Goal: Use online tool/utility: Utilize a website feature to perform a specific function

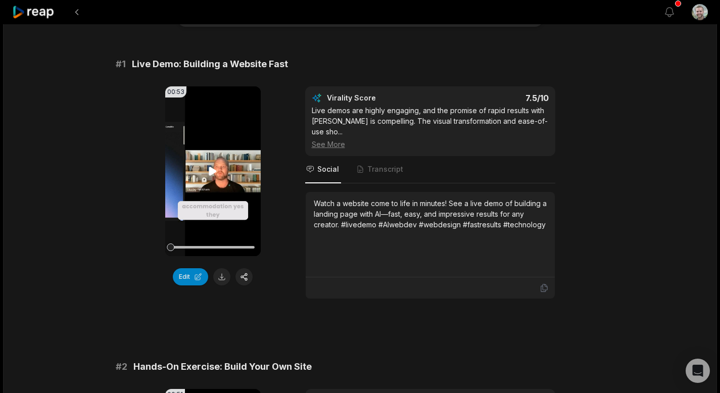
scroll to position [68, 0]
click at [213, 170] on icon at bounding box center [213, 171] width 8 height 9
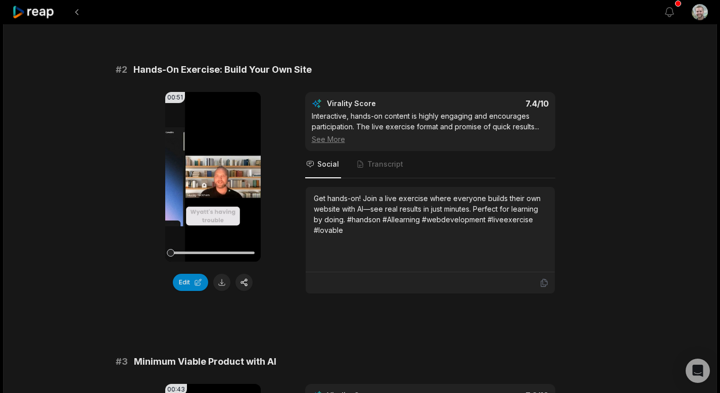
scroll to position [370, 0]
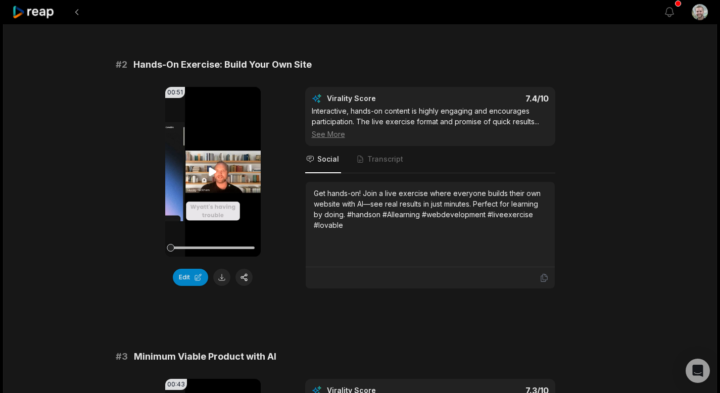
click at [208, 166] on icon at bounding box center [213, 172] width 12 height 12
click at [212, 166] on icon at bounding box center [213, 172] width 12 height 12
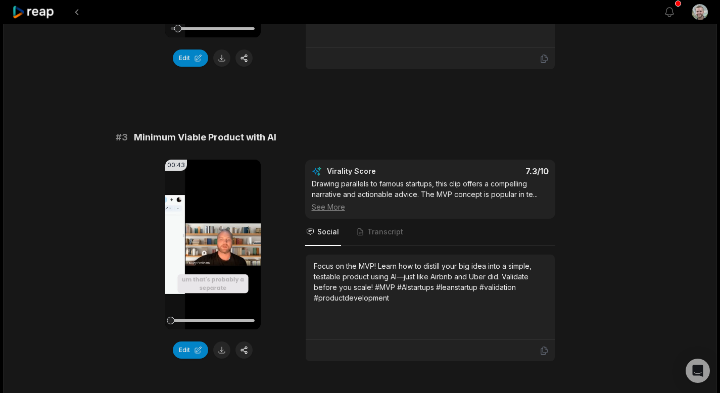
scroll to position [590, 0]
click at [214, 240] on icon at bounding box center [213, 244] width 8 height 9
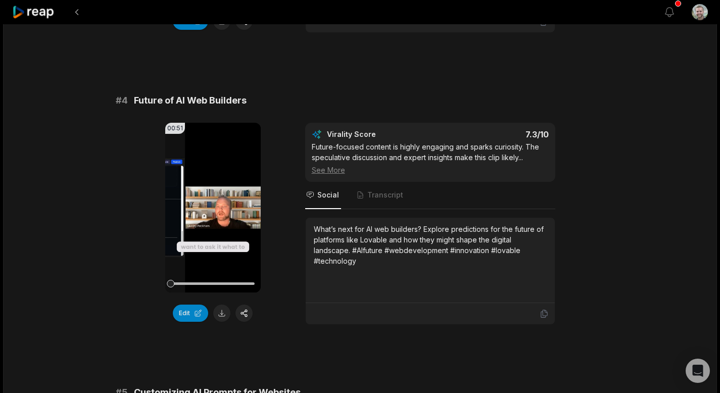
scroll to position [926, 0]
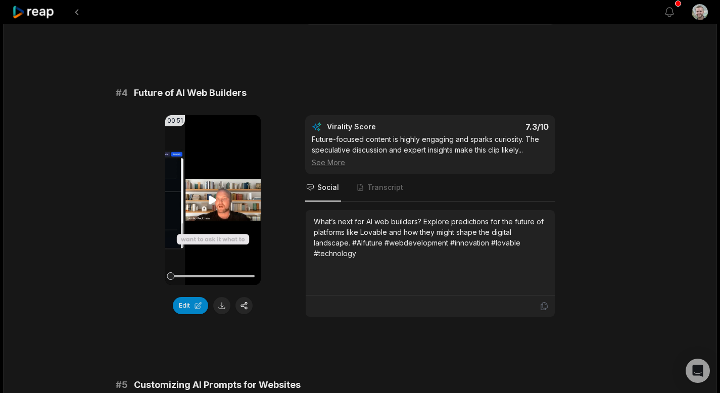
click at [214, 196] on icon at bounding box center [213, 200] width 8 height 9
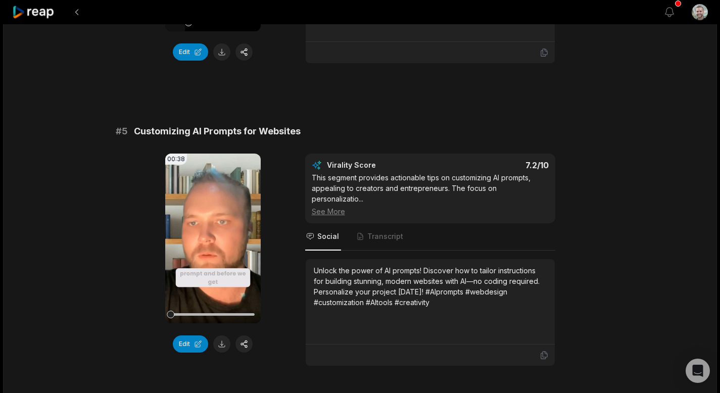
scroll to position [1242, 0]
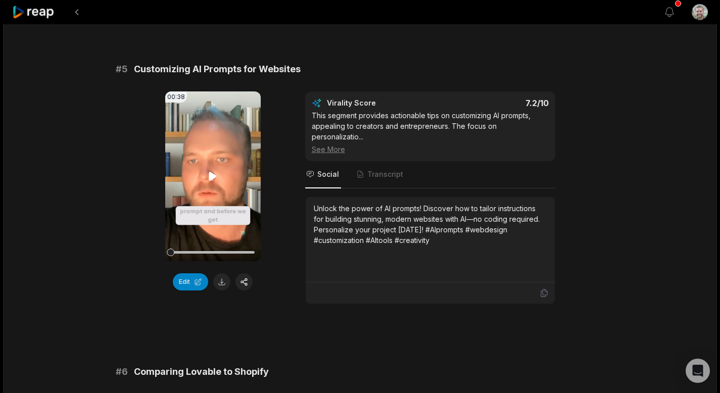
click at [213, 172] on icon at bounding box center [213, 176] width 8 height 9
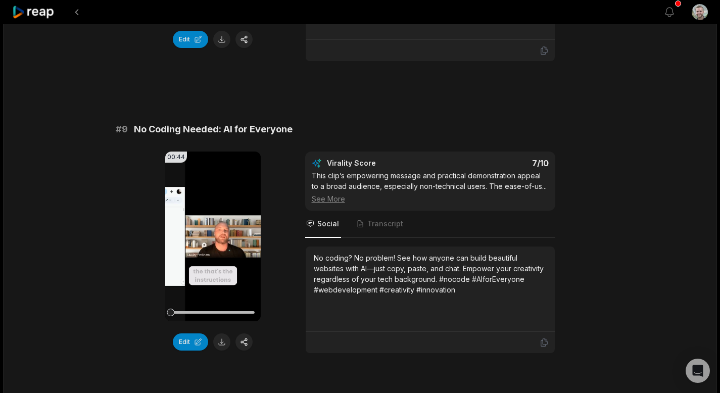
scroll to position [2375, 0]
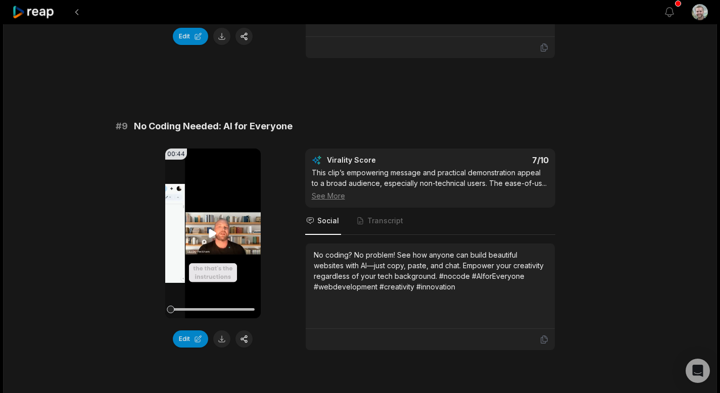
click at [211, 228] on icon at bounding box center [213, 233] width 12 height 12
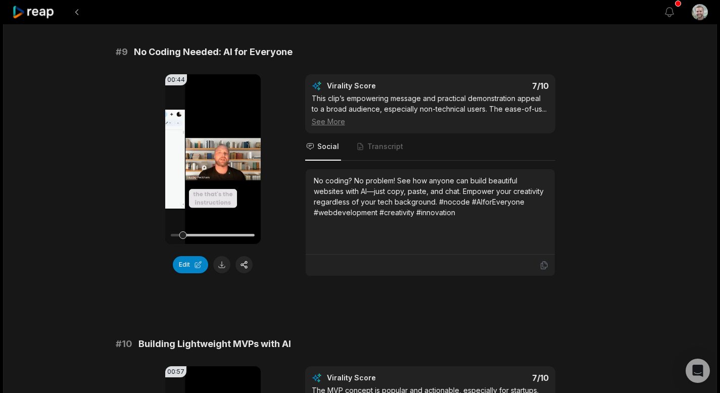
scroll to position [2449, 0]
click at [214, 153] on icon at bounding box center [213, 159] width 12 height 12
click at [212, 154] on icon at bounding box center [213, 158] width 8 height 9
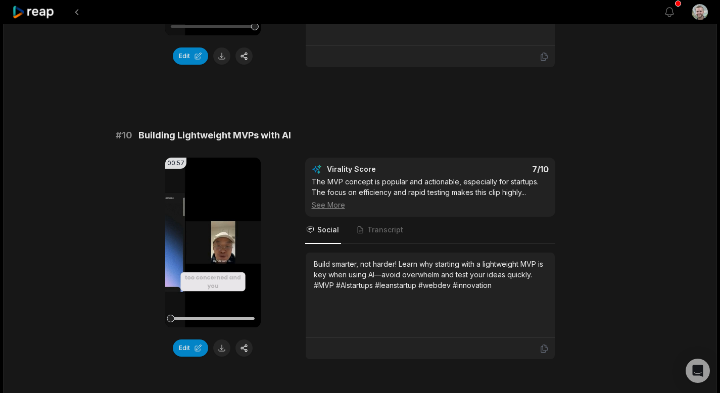
scroll to position [2664, 0]
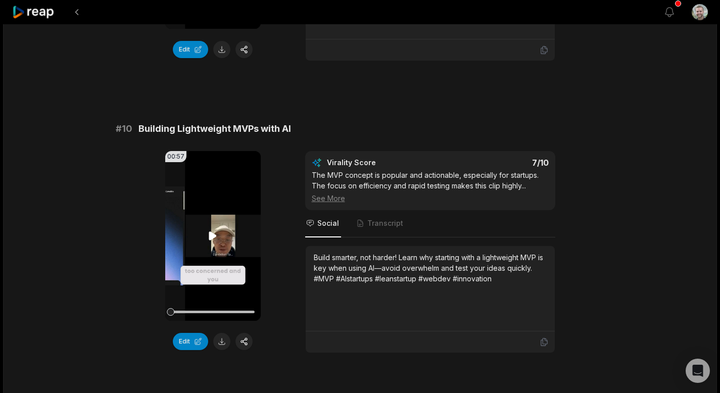
click at [214, 231] on icon at bounding box center [213, 235] width 8 height 9
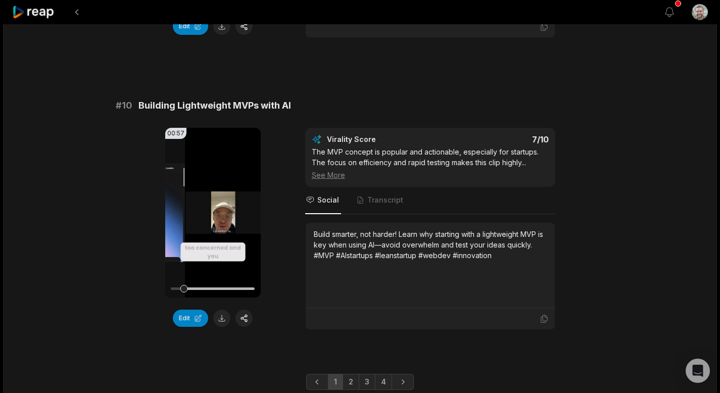
scroll to position [2714, 0]
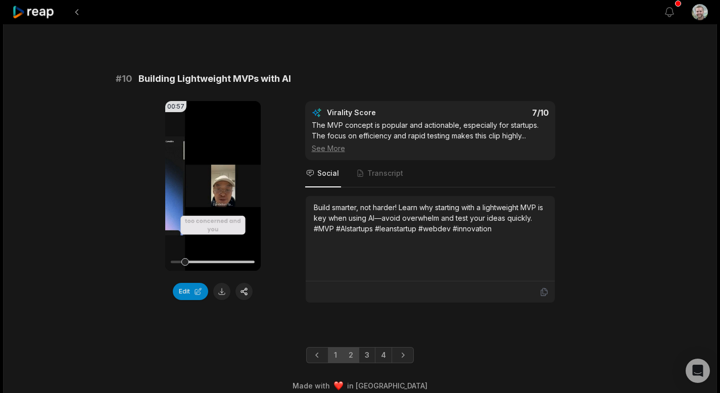
click at [349, 349] on link "2" at bounding box center [351, 355] width 17 height 16
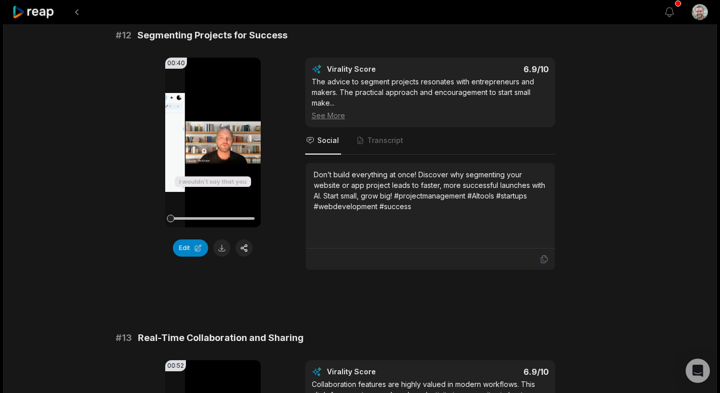
scroll to position [395, 0]
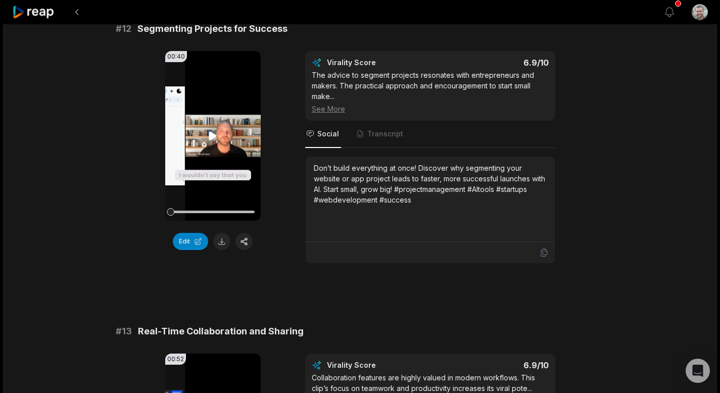
click at [211, 136] on icon at bounding box center [213, 135] width 8 height 9
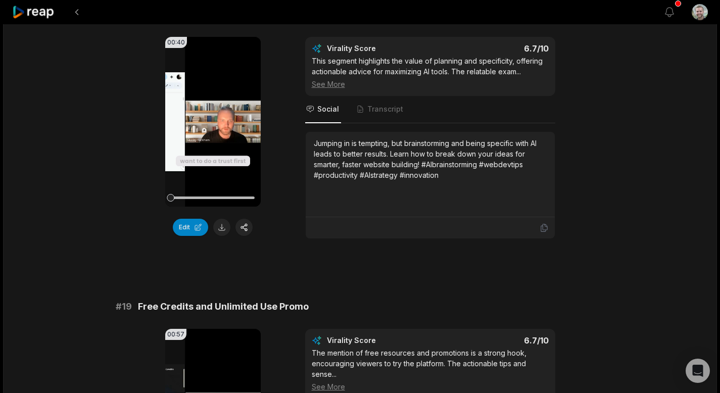
scroll to position [2676, 0]
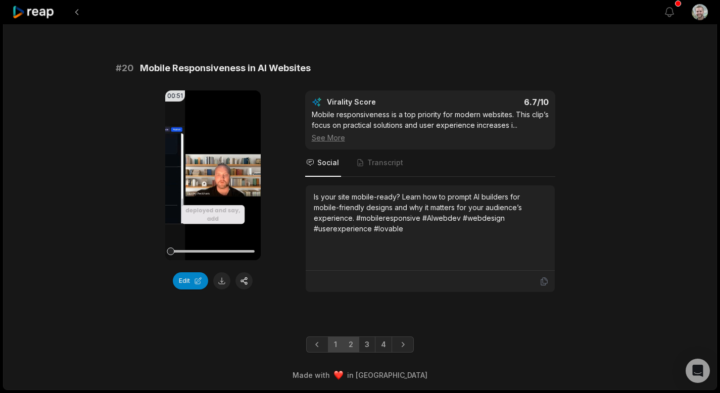
click at [334, 346] on link "1" at bounding box center [335, 345] width 15 height 16
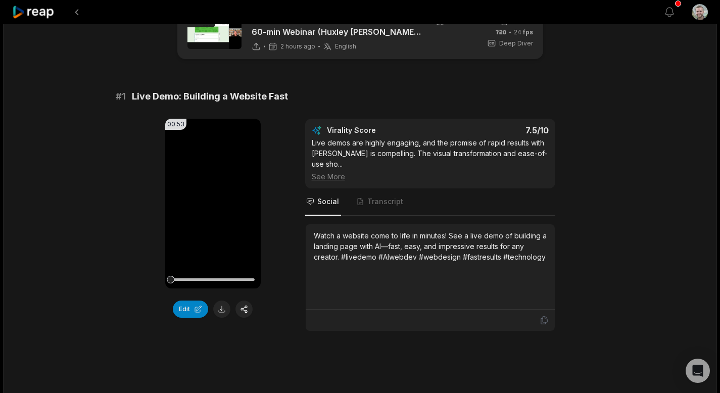
scroll to position [0, 0]
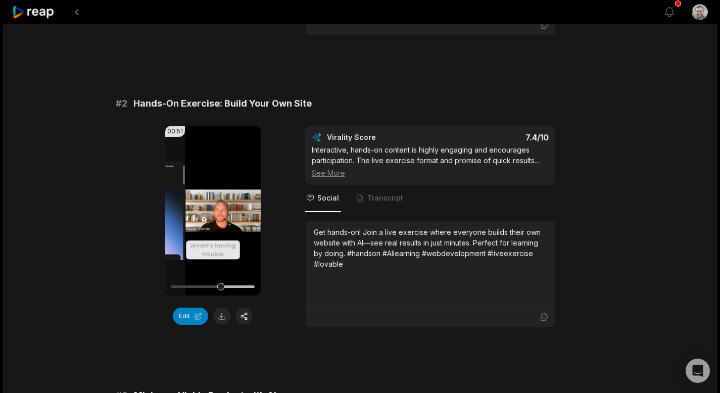
scroll to position [331, 0]
click at [214, 205] on icon at bounding box center [213, 211] width 12 height 12
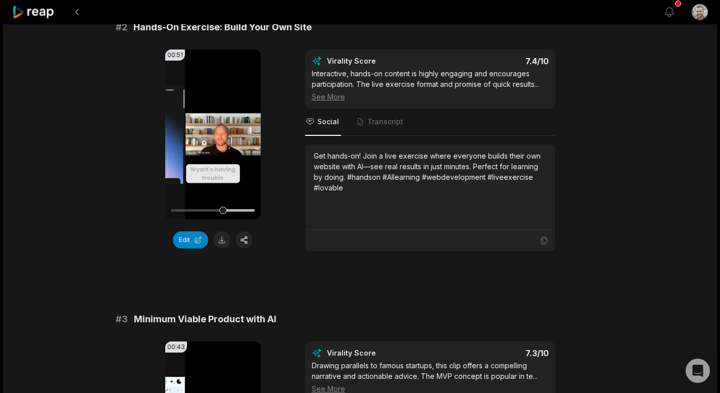
scroll to position [377, 0]
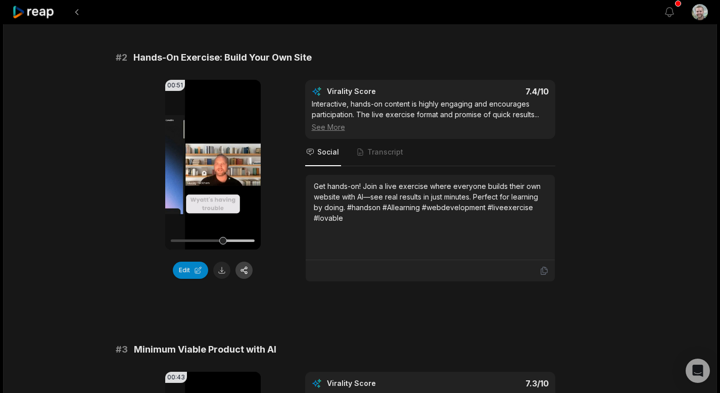
click at [244, 262] on button "button" at bounding box center [244, 270] width 17 height 17
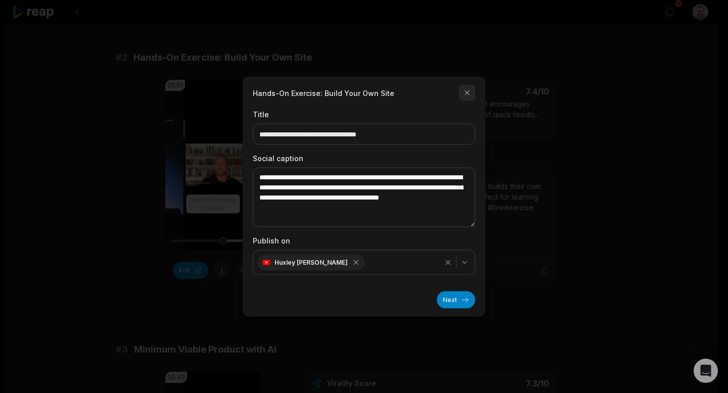
click at [465, 91] on button "button" at bounding box center [467, 93] width 16 height 16
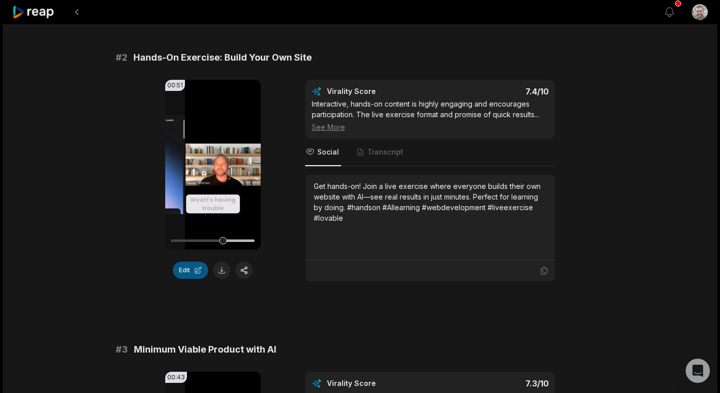
click at [195, 262] on button "Edit" at bounding box center [190, 270] width 35 height 17
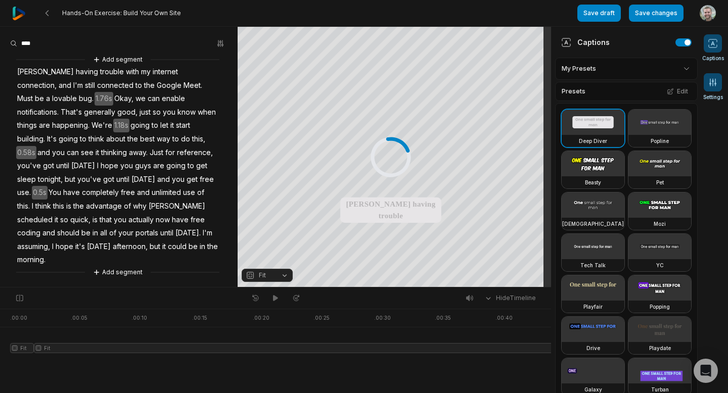
click at [717, 84] on icon at bounding box center [713, 82] width 10 height 10
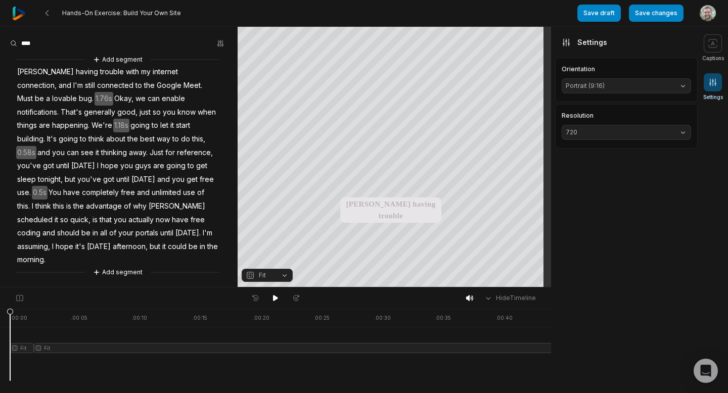
click at [657, 83] on span "Portrait (9:16)" at bounding box center [618, 85] width 105 height 9
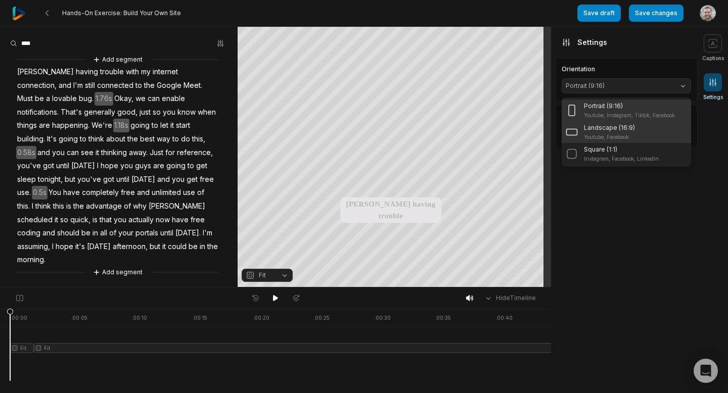
click at [627, 128] on p "Landscape (16:9)" at bounding box center [609, 127] width 51 height 9
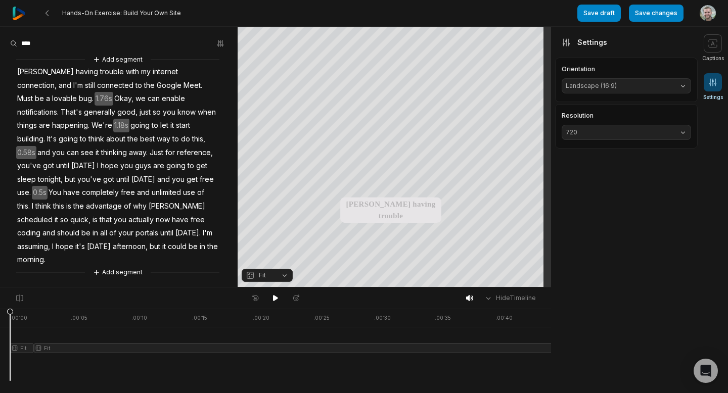
click at [627, 128] on span "720" at bounding box center [618, 132] width 105 height 9
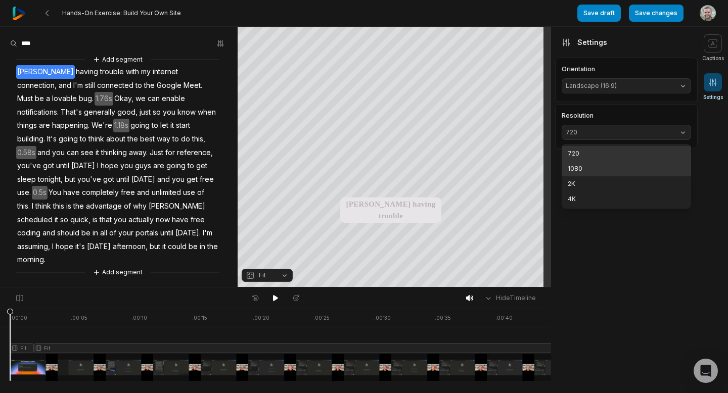
click at [612, 169] on p "1080" at bounding box center [626, 168] width 117 height 9
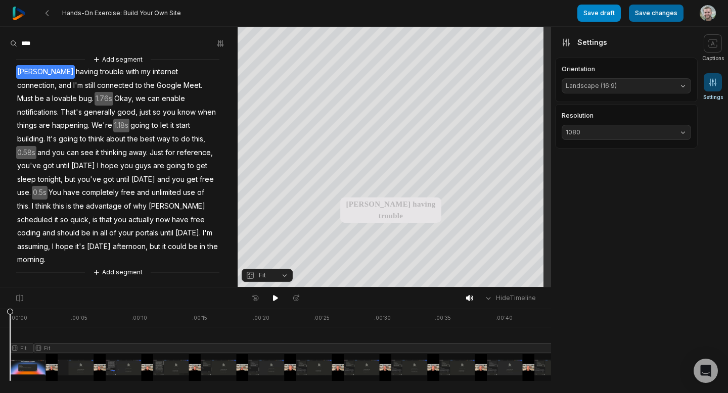
click at [659, 15] on button "Save changes" at bounding box center [656, 13] width 55 height 17
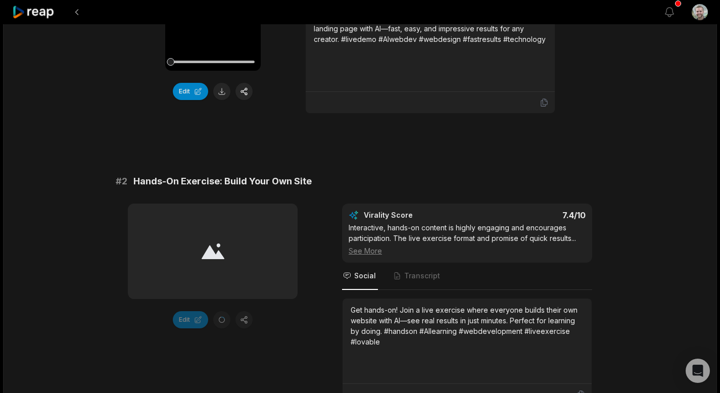
scroll to position [279, 0]
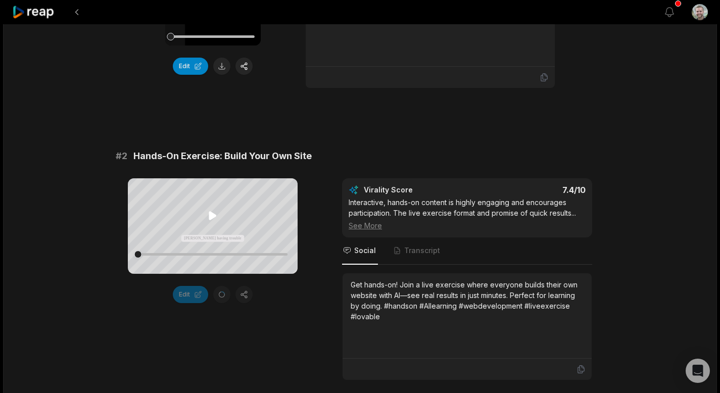
click at [213, 216] on icon at bounding box center [213, 215] width 8 height 9
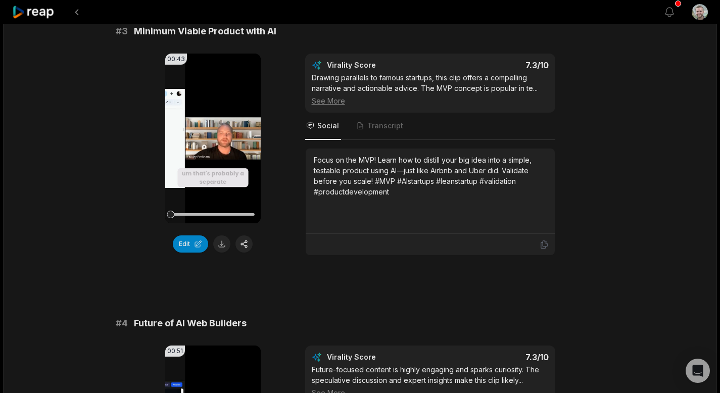
scroll to position [701, 0]
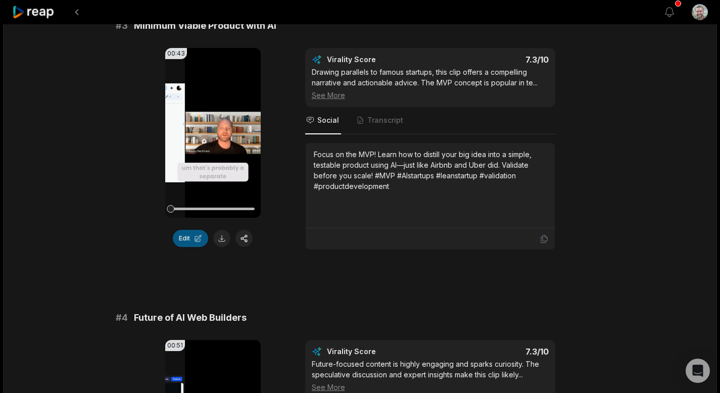
click at [192, 230] on button "Edit" at bounding box center [190, 238] width 35 height 17
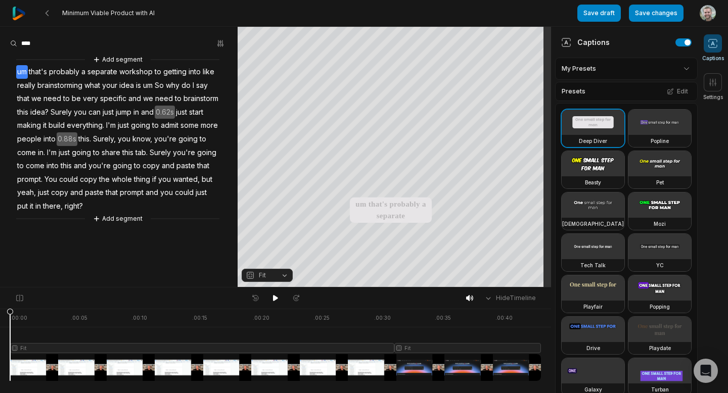
click at [153, 83] on span "um" at bounding box center [148, 86] width 12 height 14
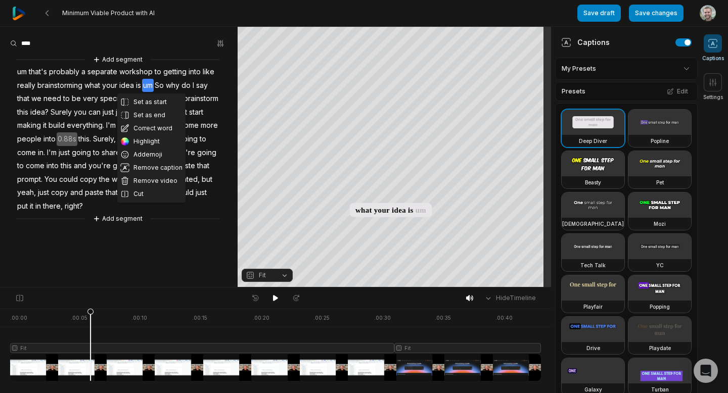
click at [154, 84] on span "um" at bounding box center [148, 86] width 12 height 14
click at [161, 83] on span "So" at bounding box center [159, 86] width 11 height 14
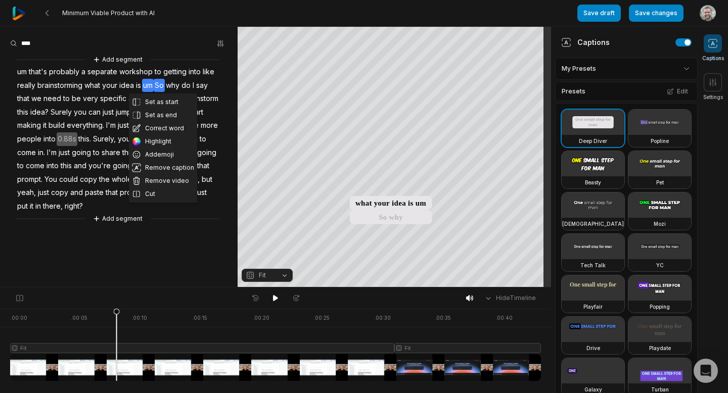
click at [180, 79] on span "why" at bounding box center [173, 86] width 16 height 14
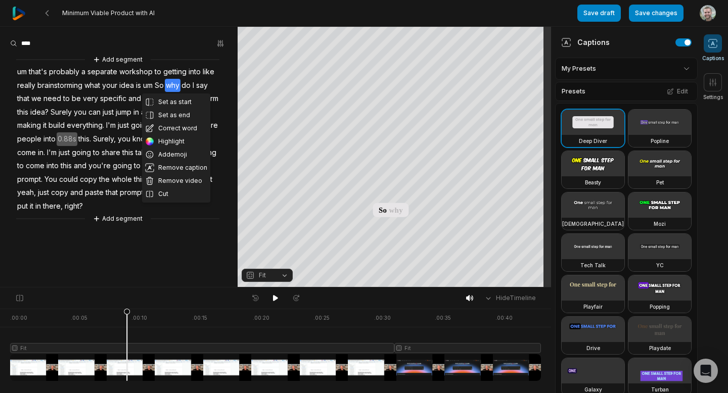
click at [161, 84] on span "So" at bounding box center [159, 86] width 11 height 14
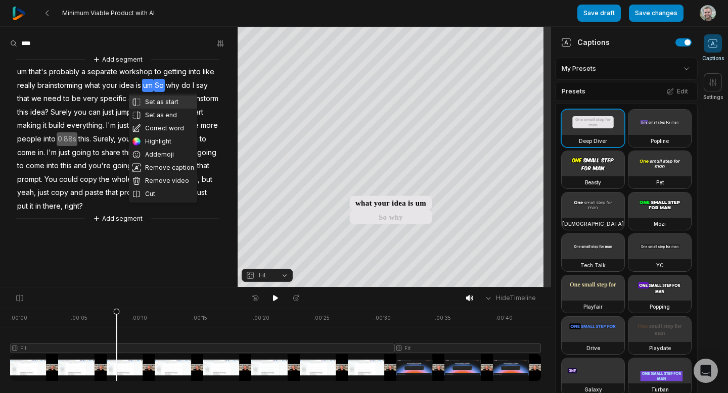
click at [168, 102] on button "Set as start" at bounding box center [163, 102] width 68 height 13
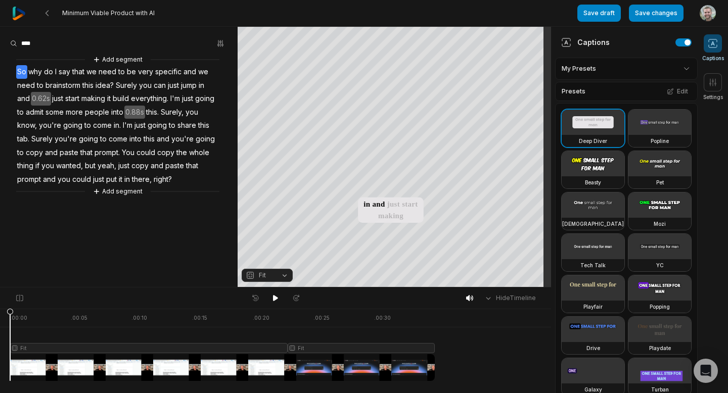
click at [314, 364] on div at bounding box center [222, 345] width 425 height 72
click at [45, 13] on icon at bounding box center [47, 13] width 8 height 8
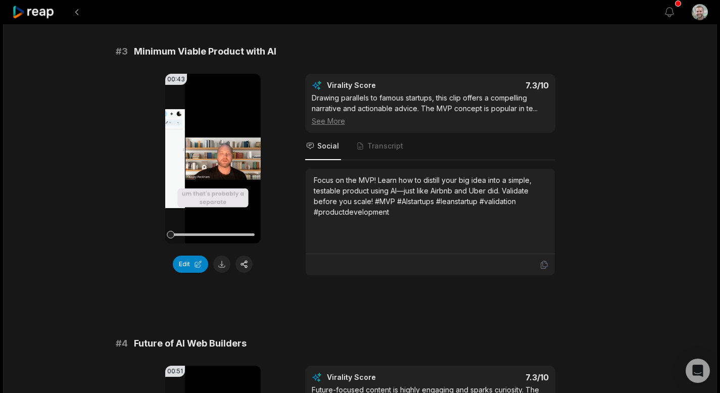
scroll to position [941, 0]
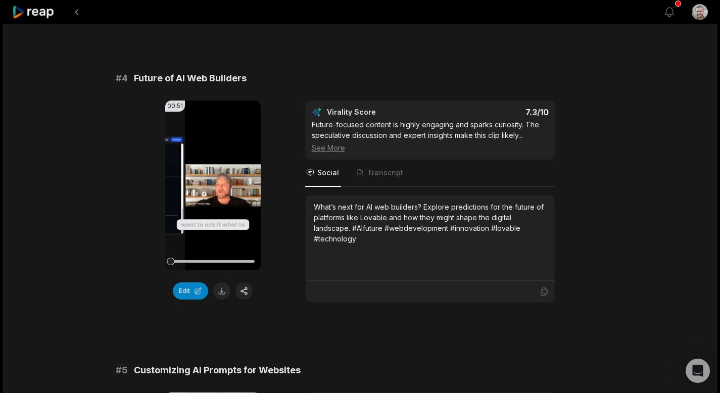
scroll to position [941, 0]
